Goal: Task Accomplishment & Management: Manage account settings

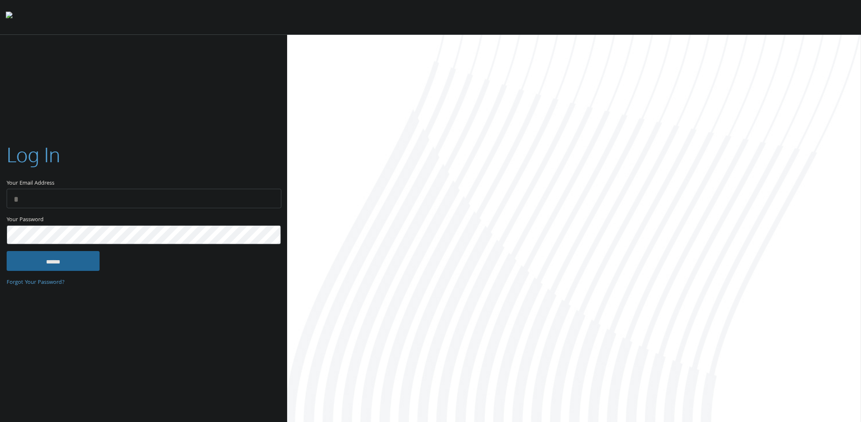
click at [86, 197] on input "Your Email Address" at bounding box center [144, 199] width 275 height 20
type input "**********"
click at [7, 251] on input "******" at bounding box center [53, 261] width 93 height 20
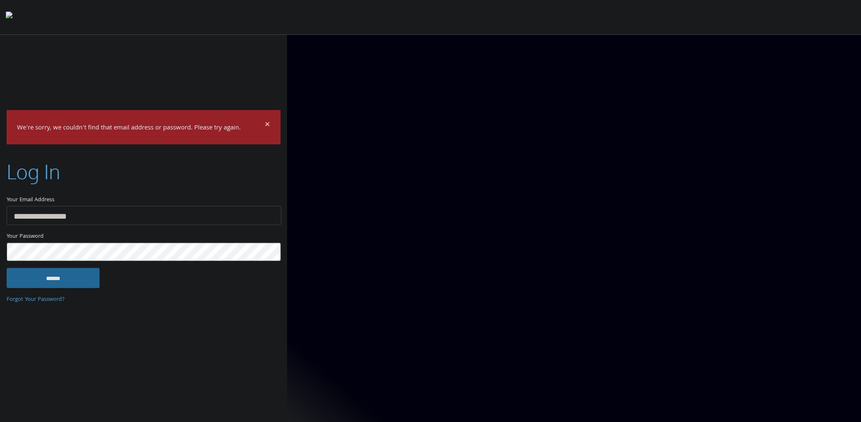
click at [7, 268] on input "******" at bounding box center [53, 278] width 93 height 20
